Goal: Check status: Check status

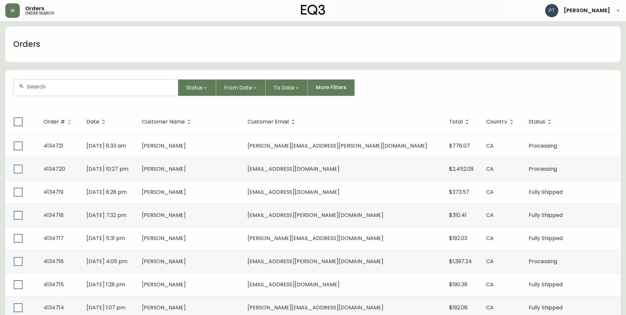
click at [112, 97] on form "Status From Date To Date More Filters" at bounding box center [313, 90] width 616 height 38
click at [113, 89] on input "text" at bounding box center [100, 87] width 146 height 6
type input "4134709"
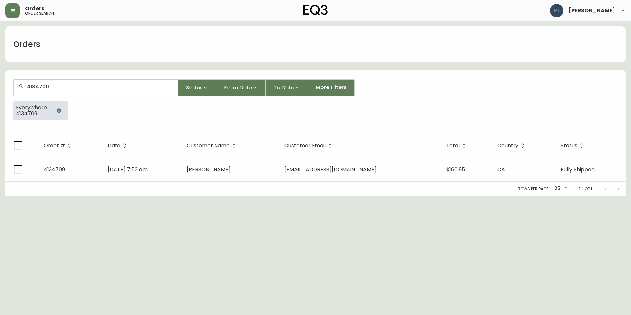
click at [225, 151] on th "Customer Name" at bounding box center [231, 145] width 98 height 25
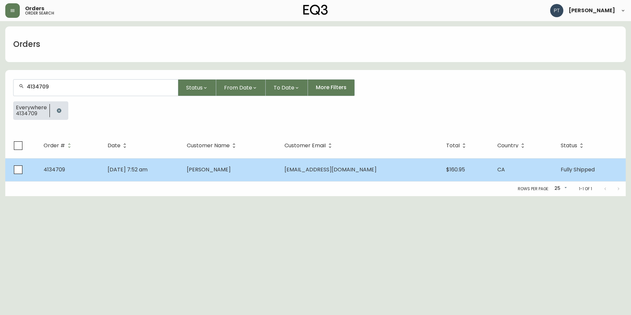
click at [231, 170] on span "[PERSON_NAME]" at bounding box center [209, 170] width 44 height 8
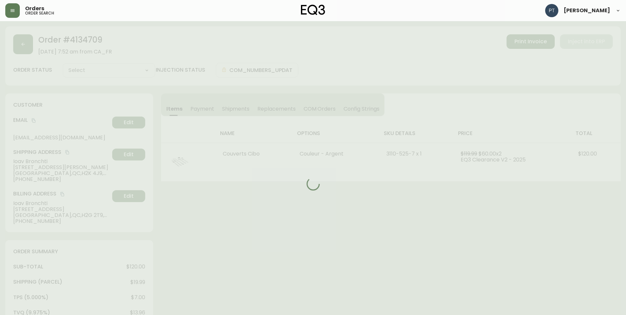
type input "Fully Shipped"
select select "FULLY_SHIPPED"
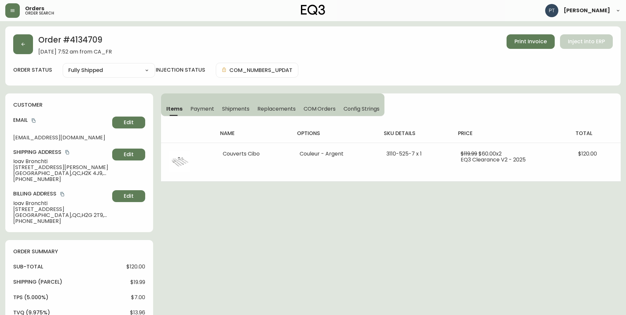
click at [242, 107] on span "Shipments" at bounding box center [236, 108] width 28 height 7
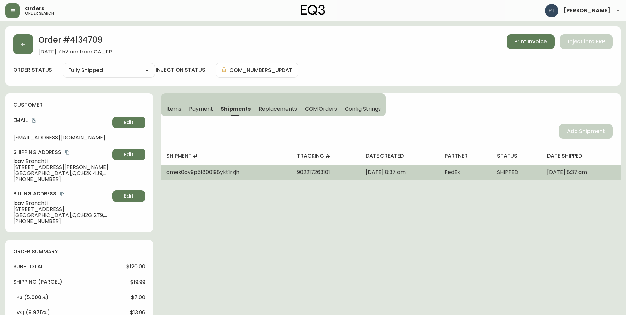
click at [507, 173] on td "SHIPPED" at bounding box center [517, 172] width 50 height 15
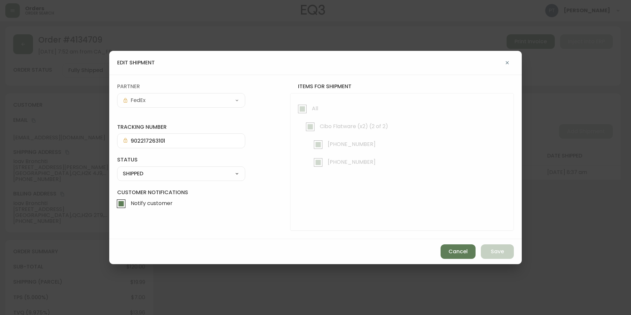
click at [218, 171] on select "SHIPPED CANCELLED" at bounding box center [181, 174] width 128 height 10
click at [117, 169] on select "SHIPPED CANCELLED" at bounding box center [181, 174] width 128 height 10
select select "SHIPPED"
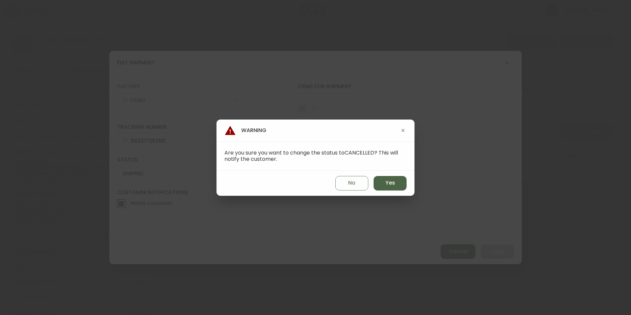
click at [386, 180] on span "Yes" at bounding box center [391, 182] width 10 height 7
type input "CANCELLED"
select select "CANCELLED"
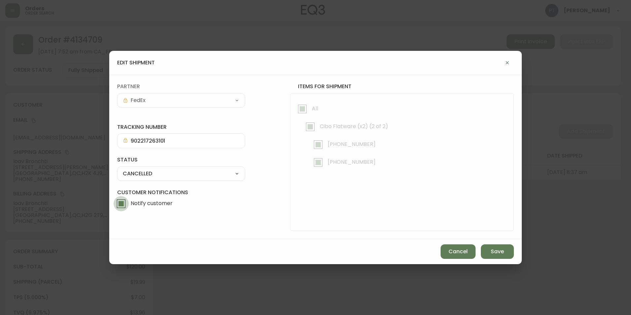
click at [121, 203] on input "Notify customer" at bounding box center [121, 203] width 15 height 15
checkbox input "false"
click at [491, 249] on span "Save" at bounding box center [497, 251] width 13 height 7
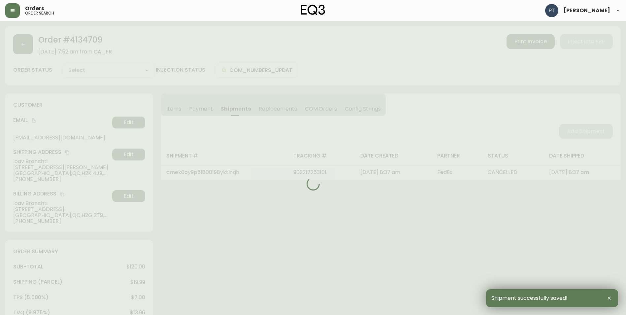
select select
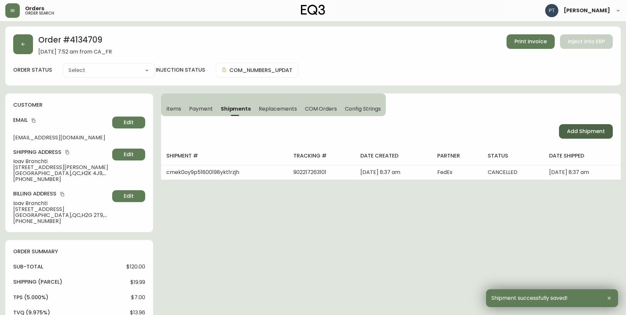
drag, startPoint x: 565, startPoint y: 130, endPoint x: 569, endPoint y: 126, distance: 5.9
click at [567, 128] on button "Add Shipment" at bounding box center [586, 131] width 54 height 15
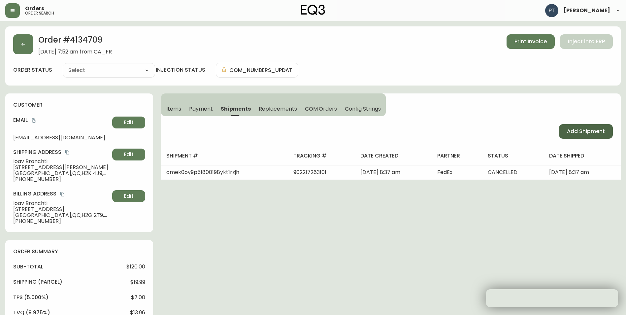
select select "PENDING"
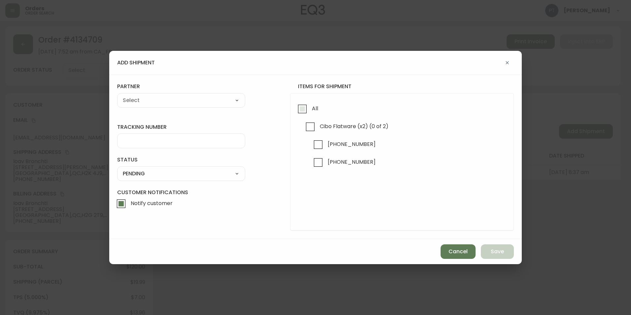
click at [306, 109] on input "All" at bounding box center [302, 108] width 15 height 15
checkbox input "true"
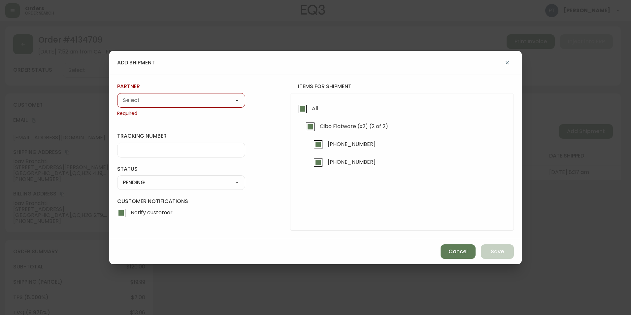
click at [217, 103] on select "A Move to Remember LLC ABF Freight Alero [PERSON_NAME] Canada Post CDS Ceva Log…" at bounding box center [181, 100] width 128 height 10
select select "cjy0a9taa01x001669l98m63c"
click at [117, 95] on select "A Move to Remember LLC ABF Freight Alero [PERSON_NAME] Canada Post CDS Ceva Log…" at bounding box center [181, 100] width 128 height 10
type input "FedEx"
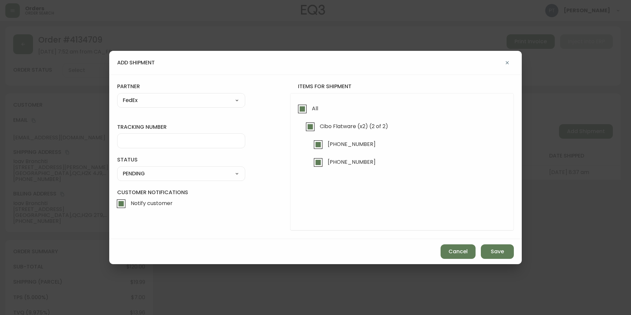
click at [201, 145] on div at bounding box center [181, 140] width 128 height 15
type input "902217263156"
click at [190, 175] on select "SHIPPED PENDING CANCELLED" at bounding box center [181, 174] width 128 height 10
click at [117, 169] on select "SHIPPED PENDING CANCELLED" at bounding box center [181, 174] width 128 height 10
select select "PENDING"
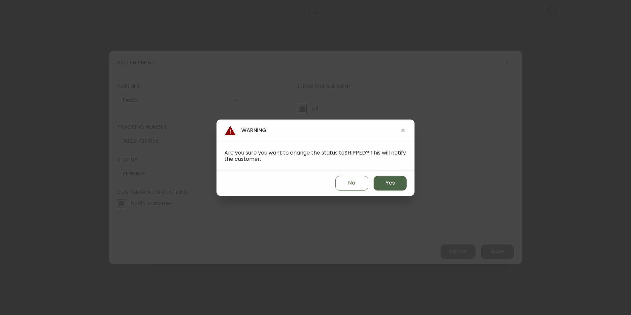
click at [385, 185] on button "Yes" at bounding box center [390, 183] width 33 height 15
type input "SHIPPED"
select select "SHIPPED"
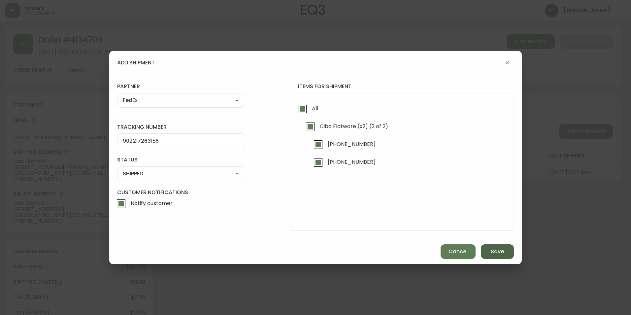
click at [493, 252] on span "Save" at bounding box center [497, 251] width 13 height 7
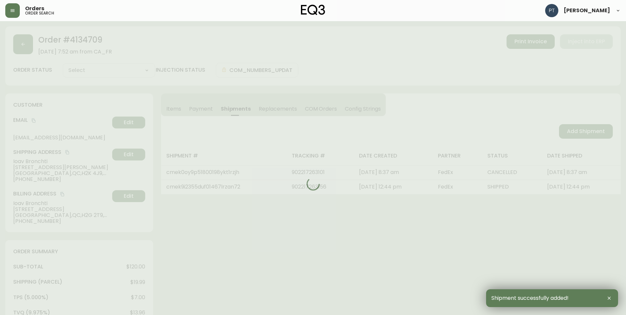
type input "Fully Shipped"
select select "FULLY_SHIPPED"
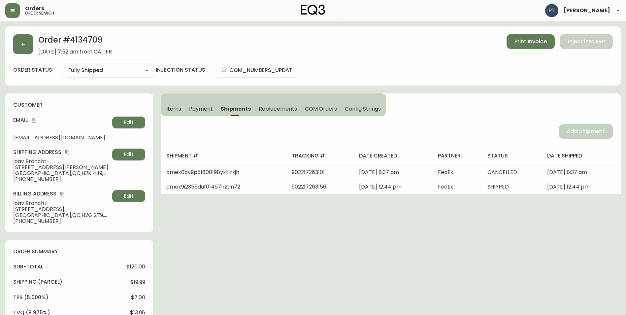
click at [33, 48] on div "Order # 4134709 [DATE] 7:52 am from CA_FR Print Invoice Inject into ERP" at bounding box center [313, 44] width 600 height 20
click at [11, 53] on div "Order # 4134709 [DATE] 7:52 am from [GEOGRAPHIC_DATA] Print Invoice Inject into…" at bounding box center [313, 55] width 616 height 59
click at [26, 43] on button "button" at bounding box center [23, 44] width 20 height 20
